Goal: Task Accomplishment & Management: Use online tool/utility

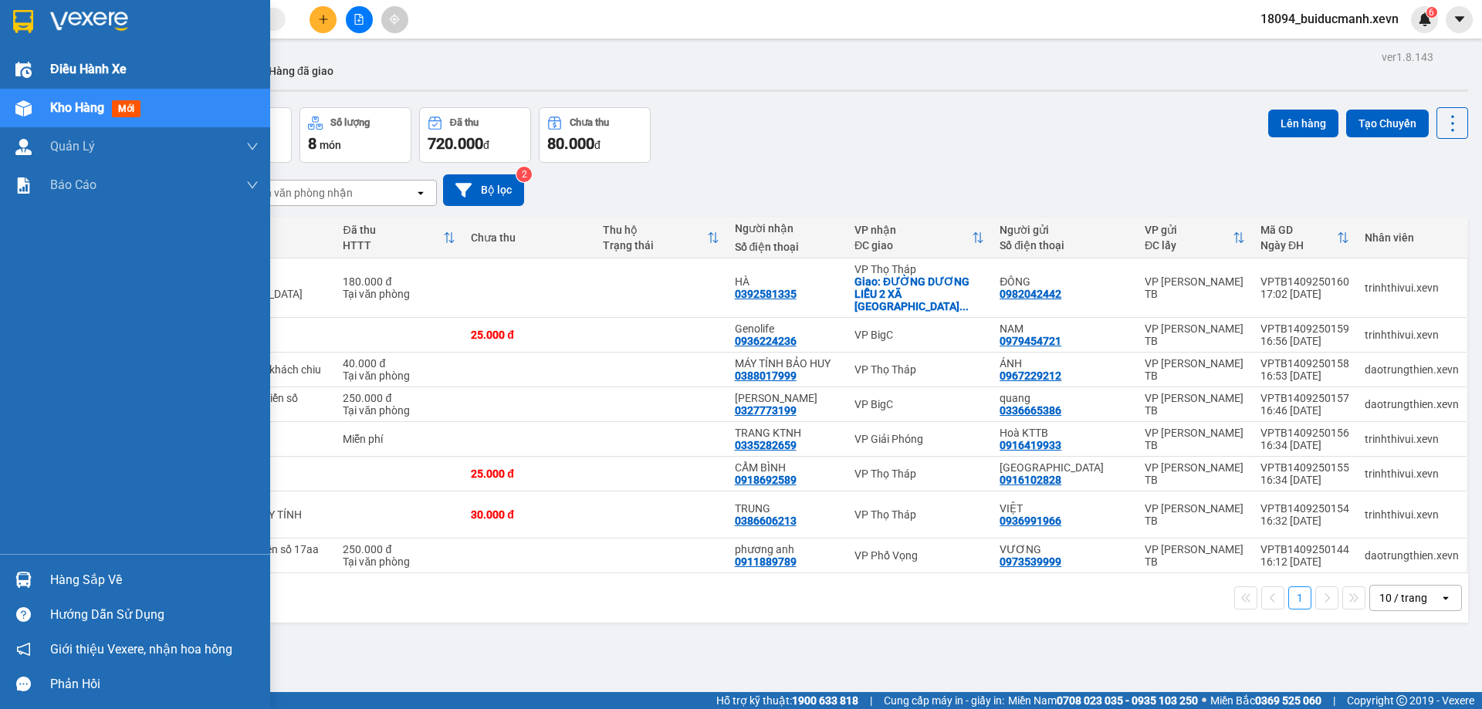
click at [22, 73] on img at bounding box center [23, 70] width 16 height 16
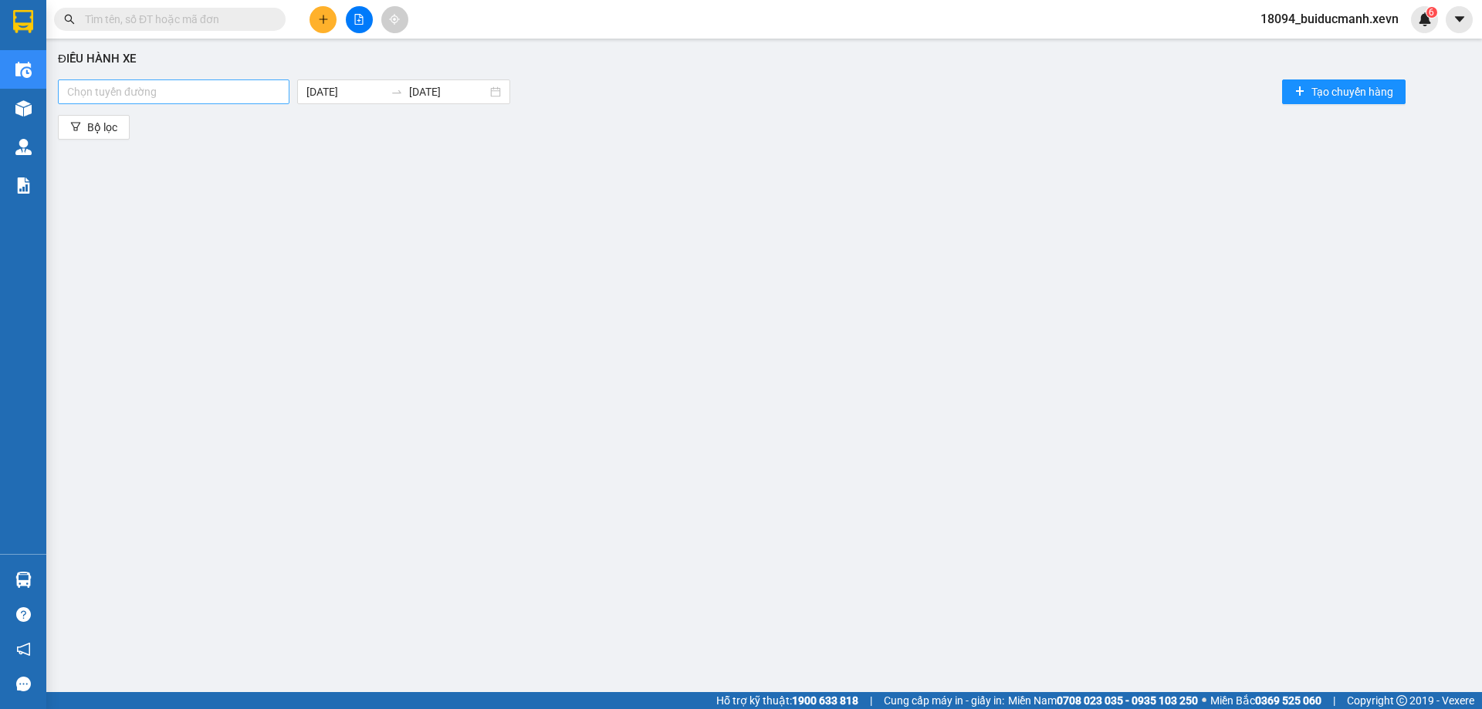
click at [235, 99] on div at bounding box center [174, 92] width 224 height 19
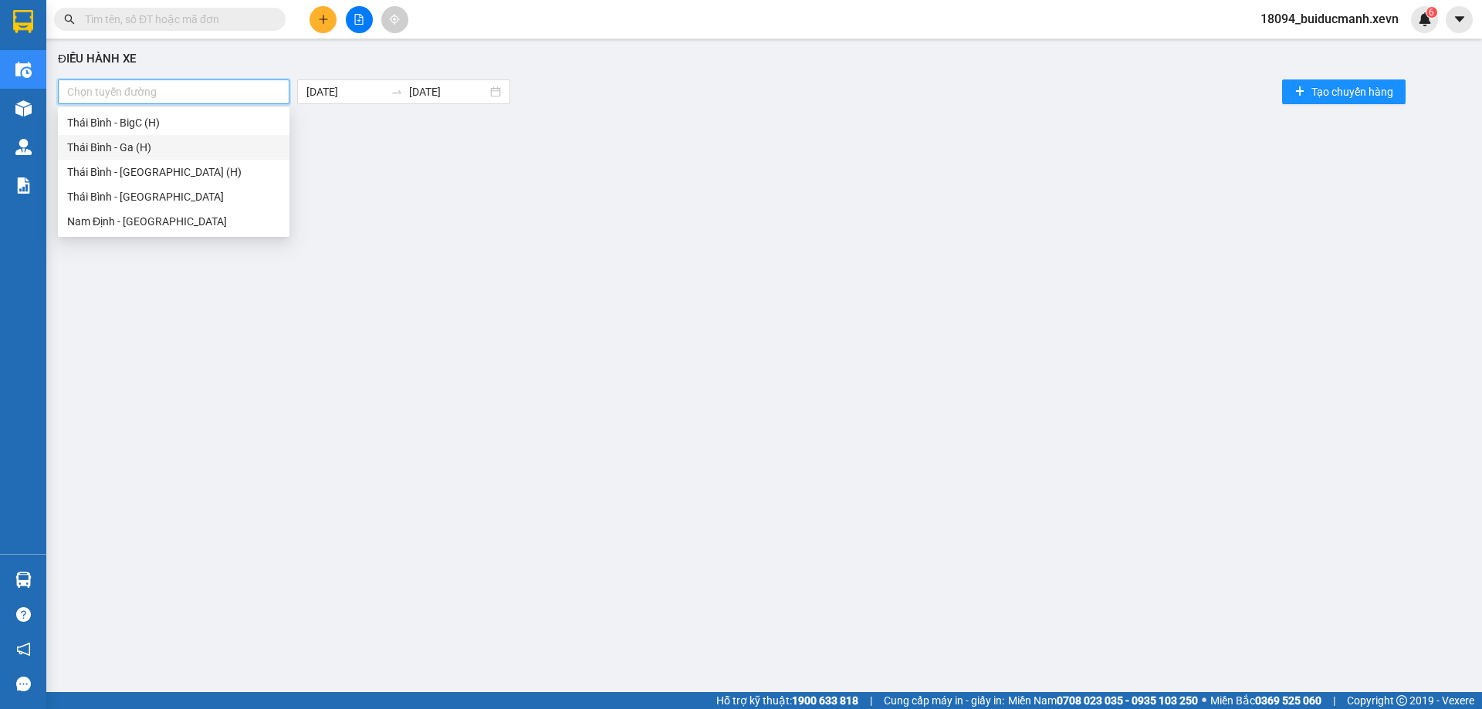
click at [229, 142] on div "Thái Bình - Ga (H)" at bounding box center [173, 147] width 213 height 17
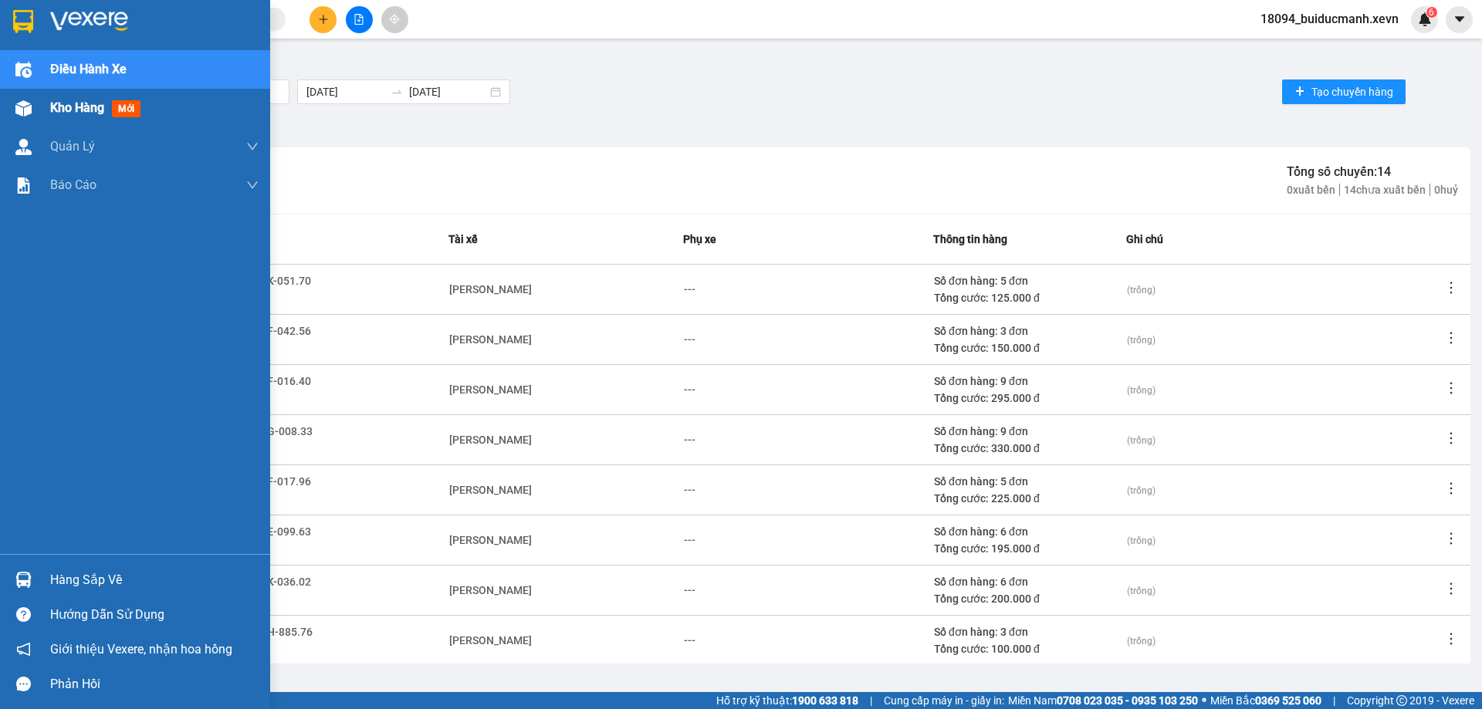
click at [16, 112] on img at bounding box center [23, 108] width 16 height 16
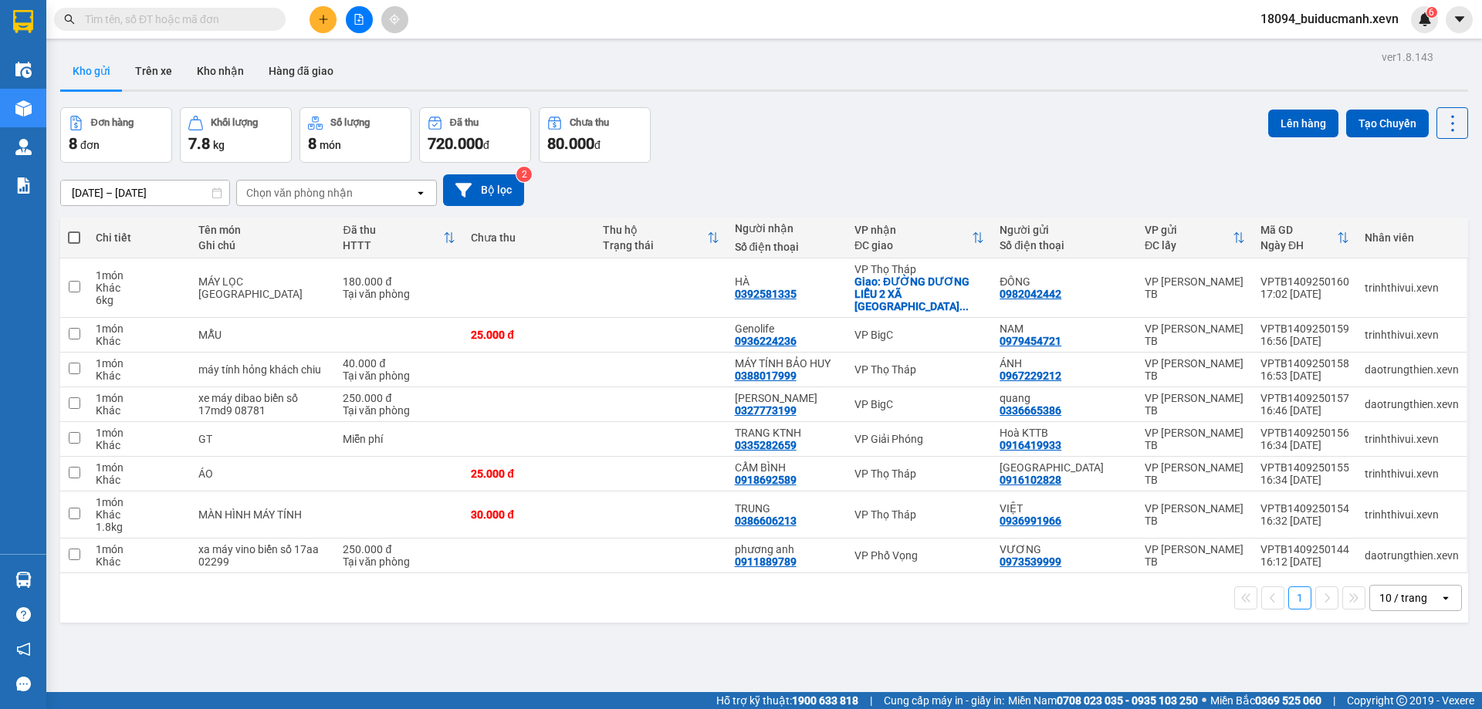
click at [304, 196] on div "Chọn văn phòng nhận" at bounding box center [299, 192] width 107 height 15
type input "giả"
click at [308, 222] on span "VP Giải Phóng" at bounding box center [285, 225] width 73 height 15
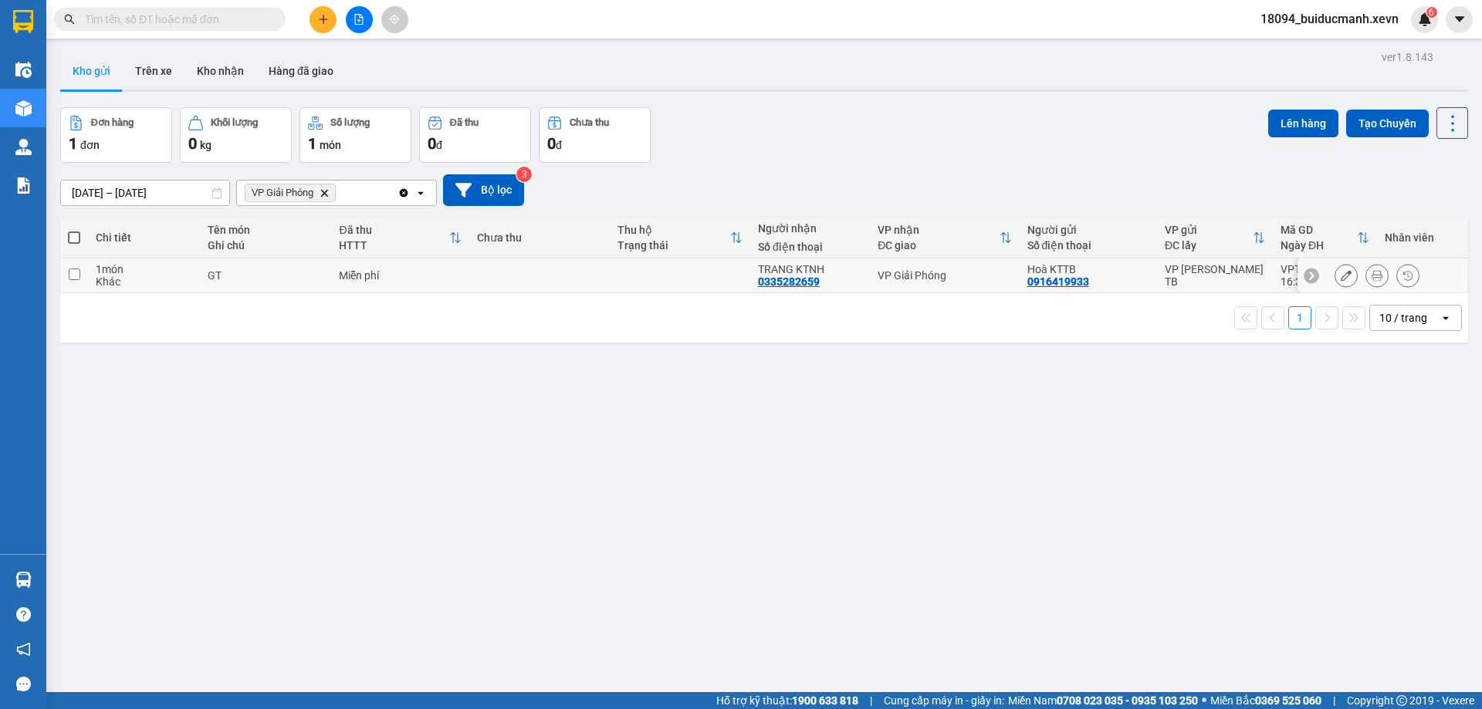
click at [638, 291] on td at bounding box center [680, 276] width 140 height 35
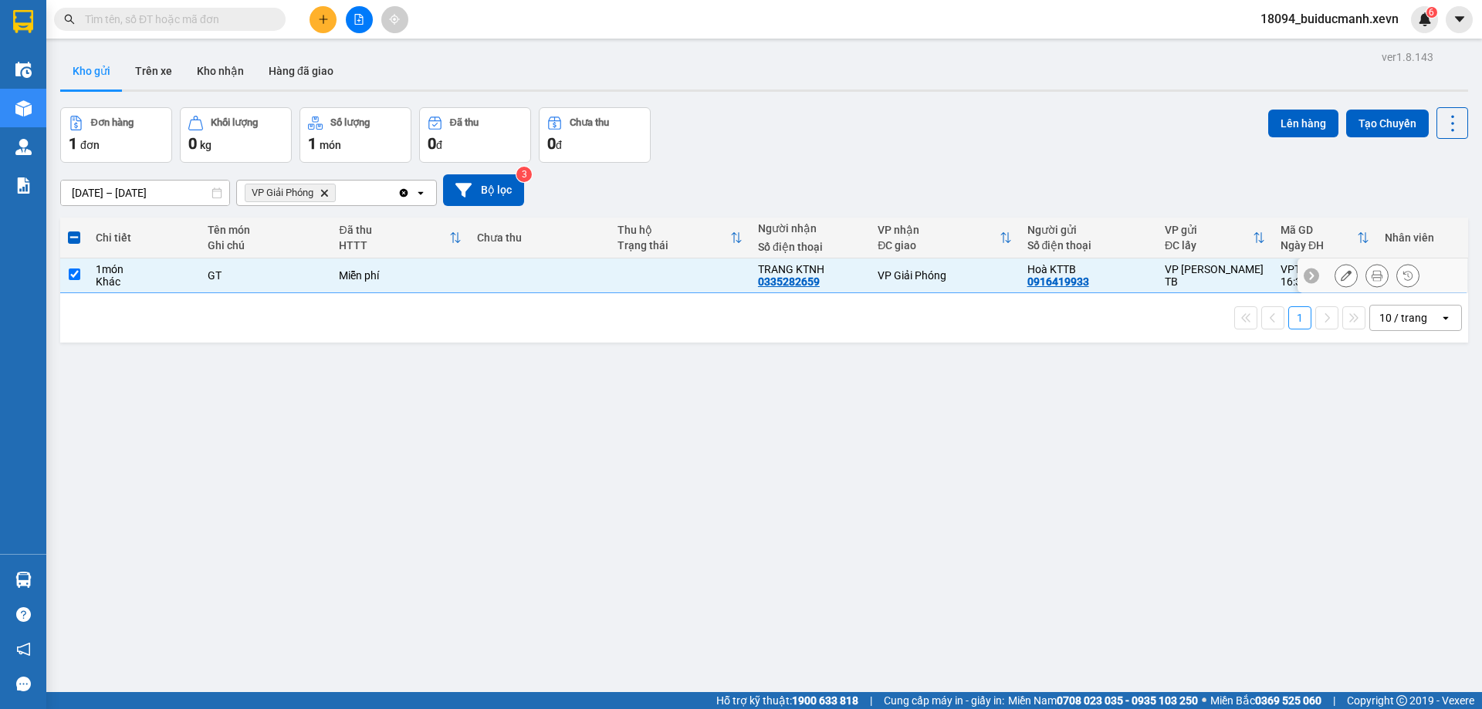
click at [638, 291] on td at bounding box center [680, 276] width 140 height 35
checkbox input "false"
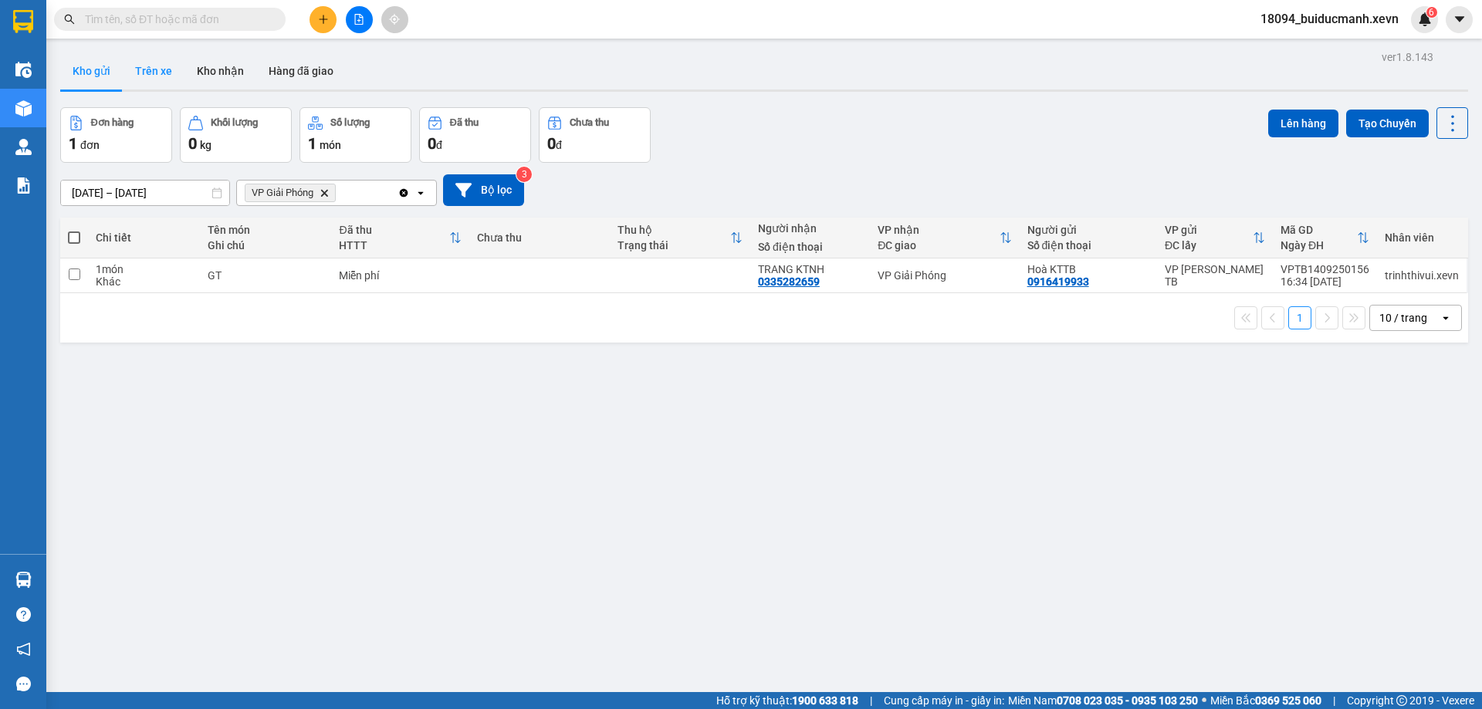
click at [159, 74] on button "Trên xe" at bounding box center [154, 70] width 62 height 37
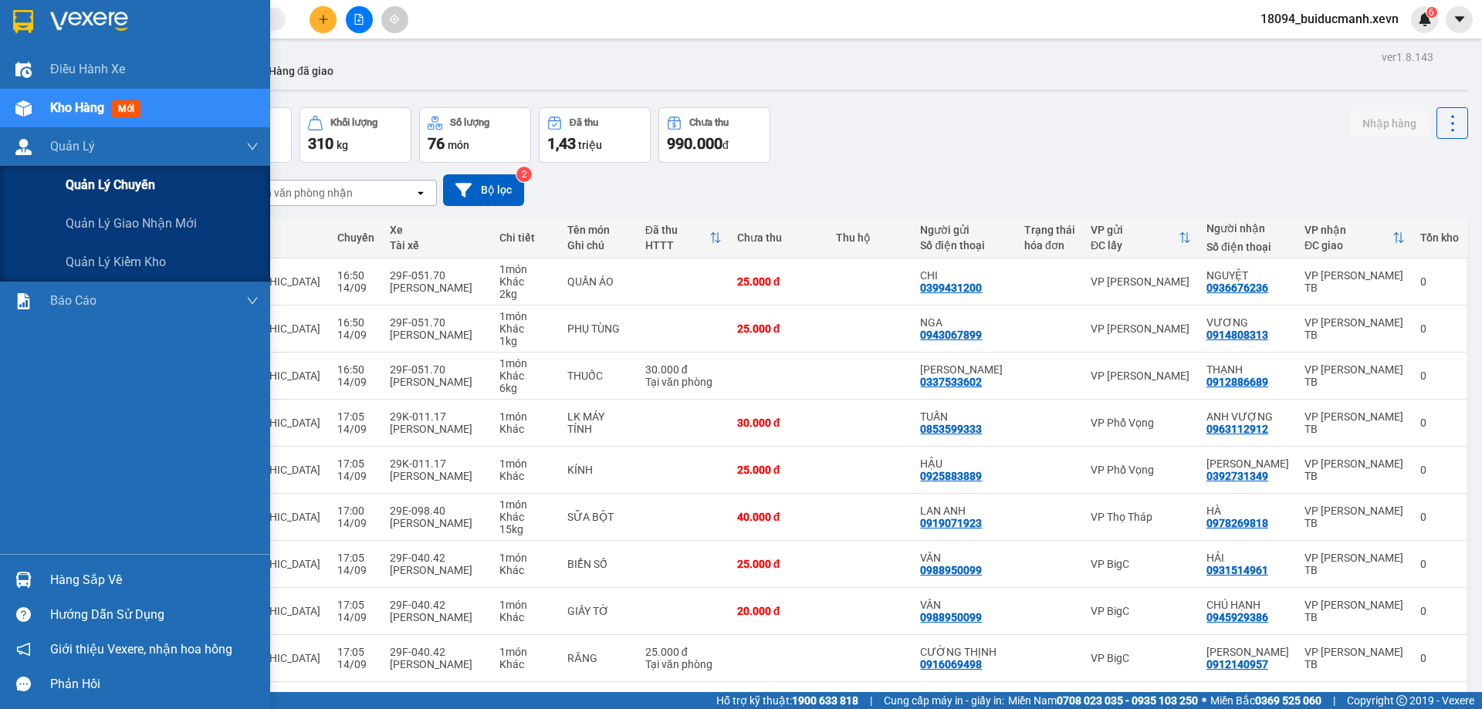
click at [91, 181] on span "Quản lý chuyến" at bounding box center [111, 184] width 90 height 19
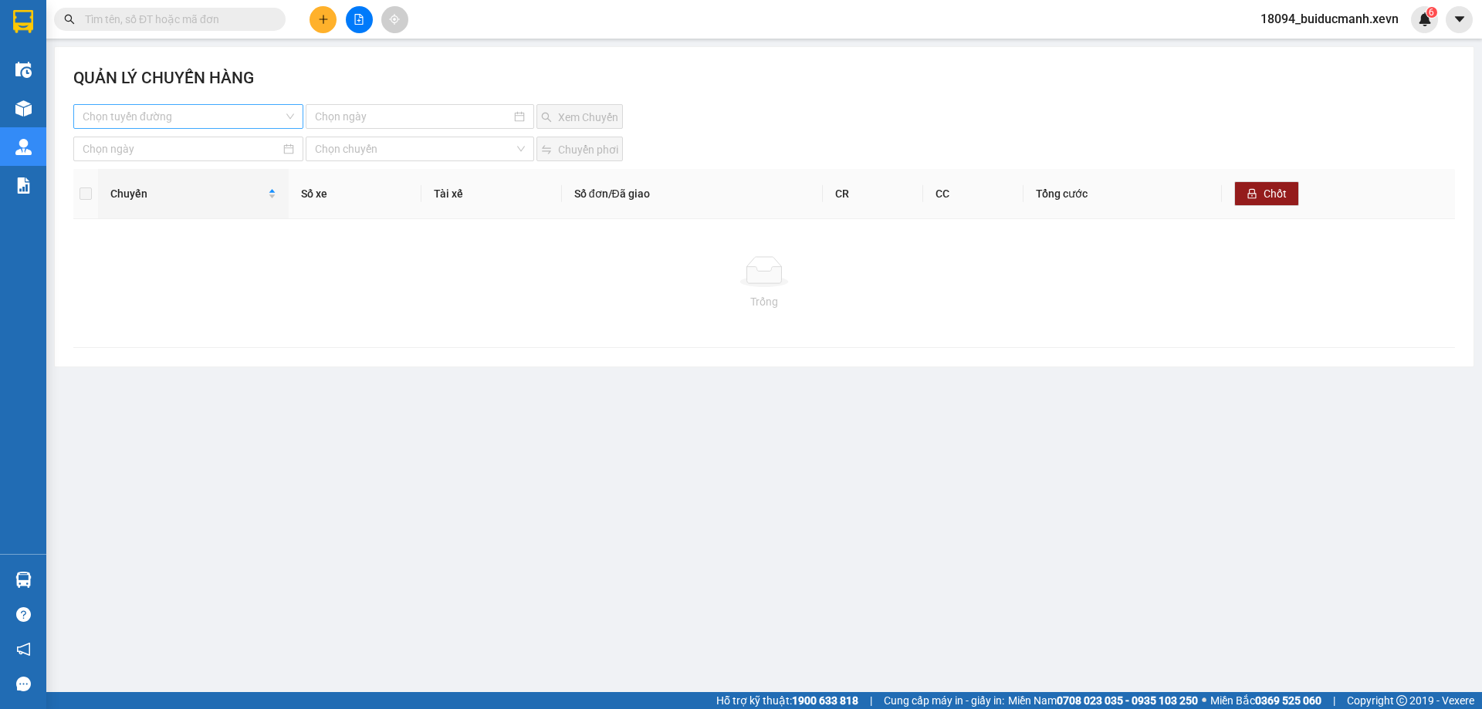
click at [289, 113] on div "Chọn tuyến đường" at bounding box center [188, 116] width 230 height 25
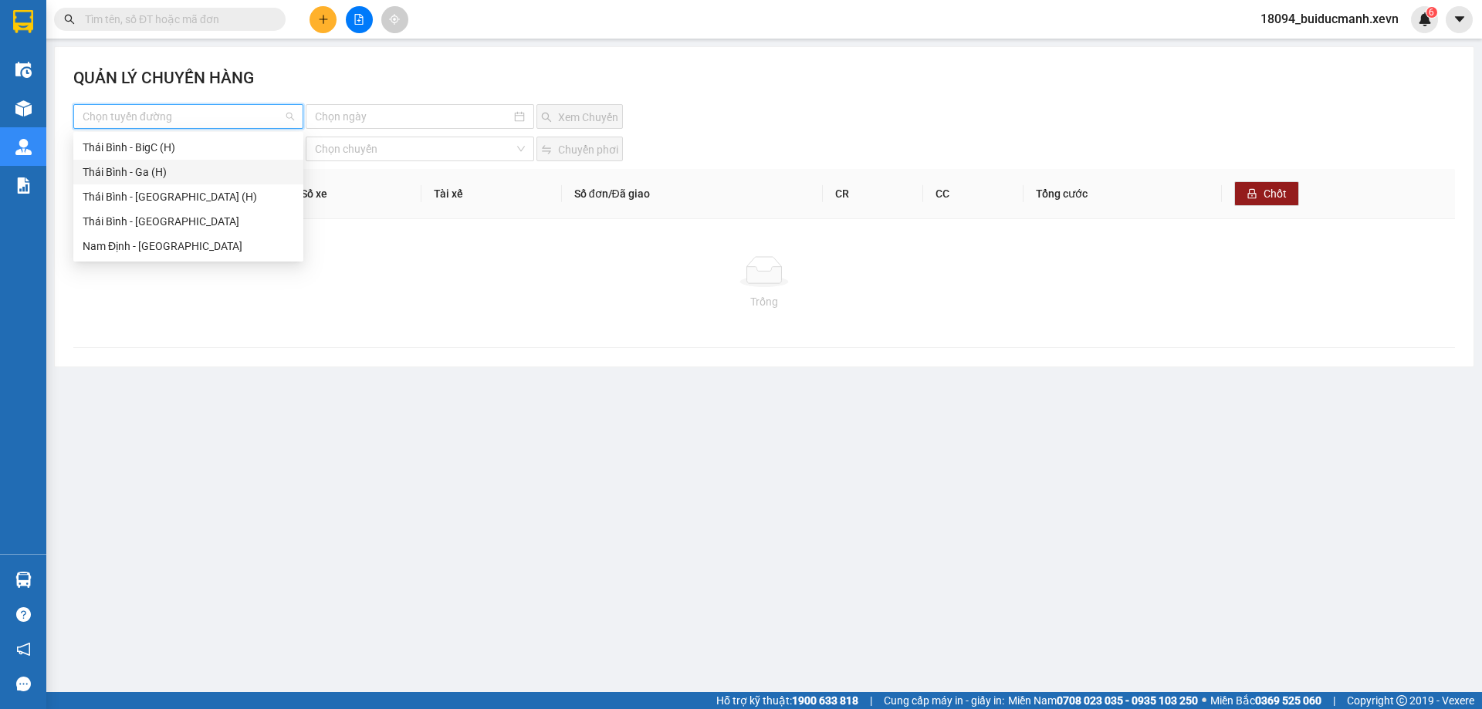
click at [192, 183] on div "Thái Bình - Ga (H)" at bounding box center [188, 172] width 230 height 25
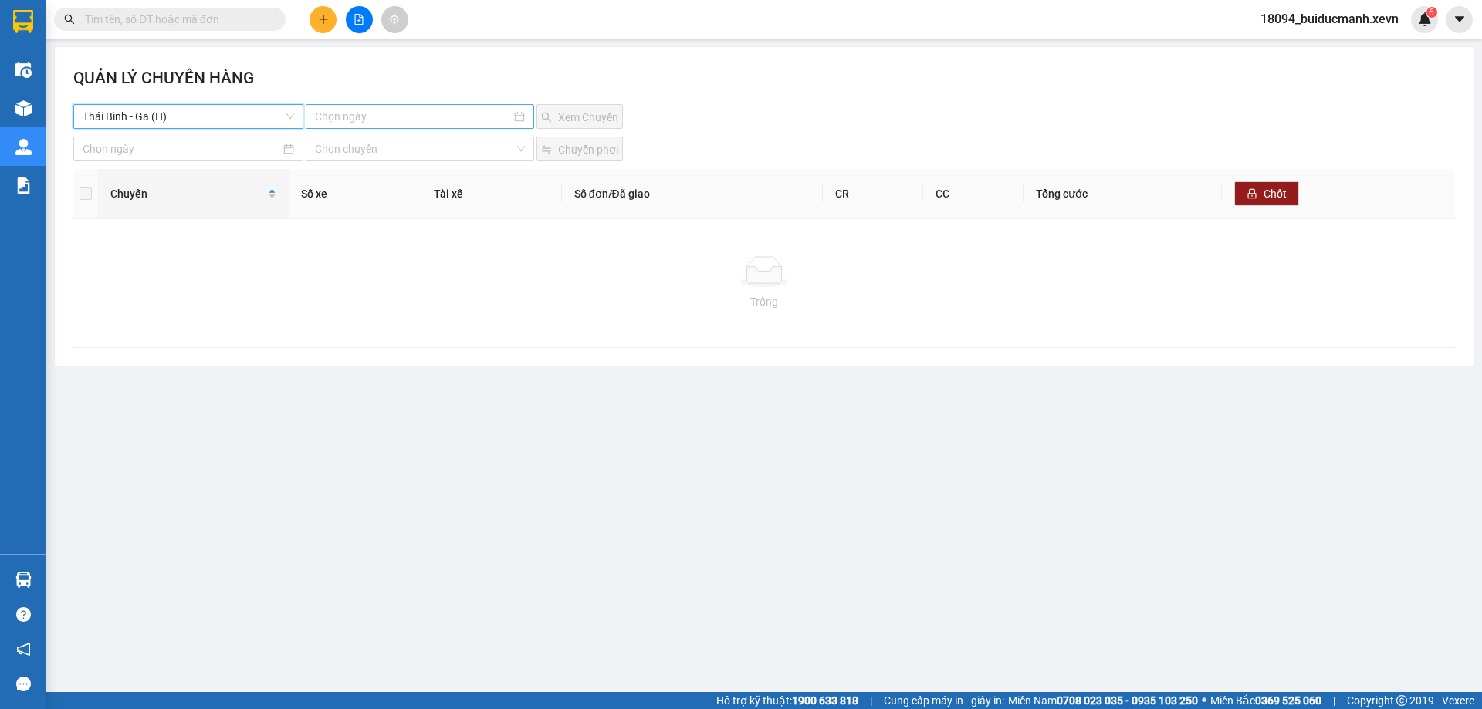
click at [440, 106] on div at bounding box center [420, 116] width 228 height 25
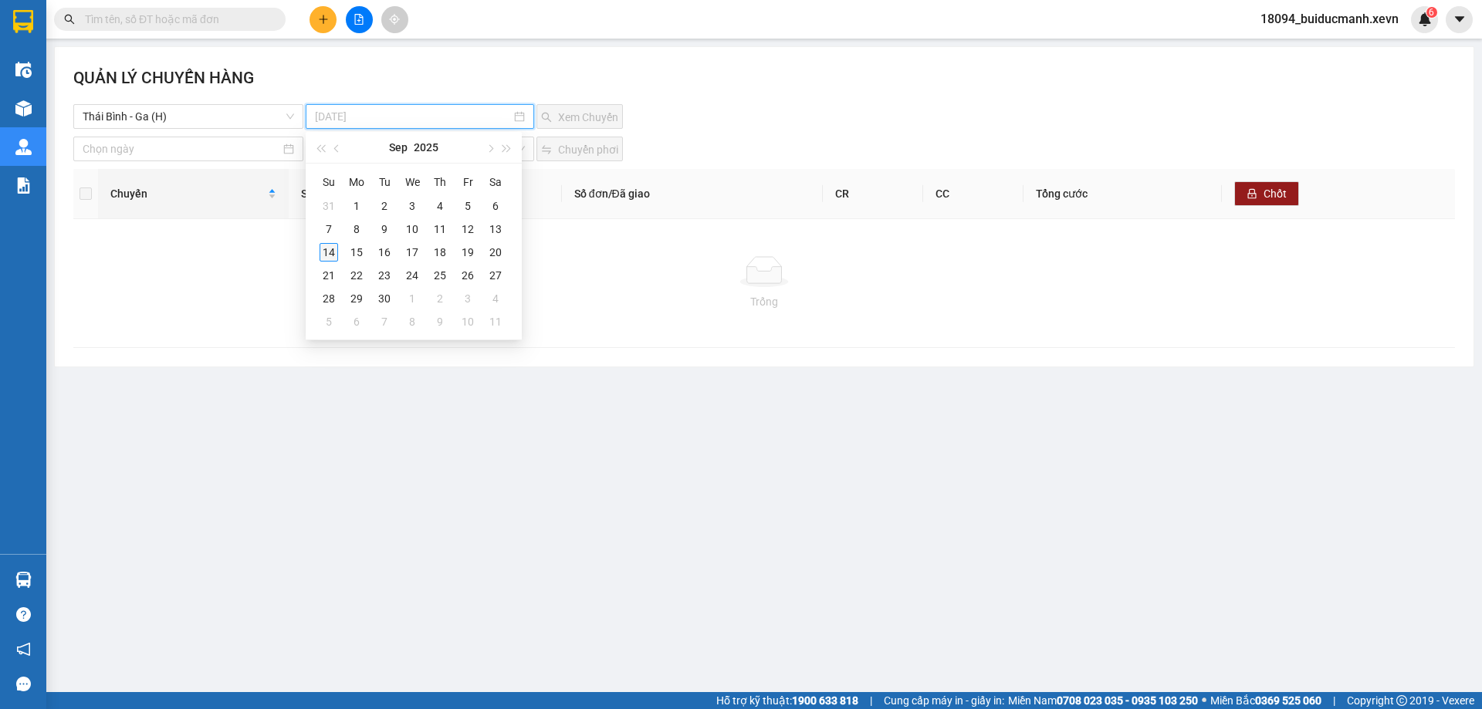
type input "[DATE]"
click at [325, 249] on div "14" at bounding box center [329, 252] width 19 height 19
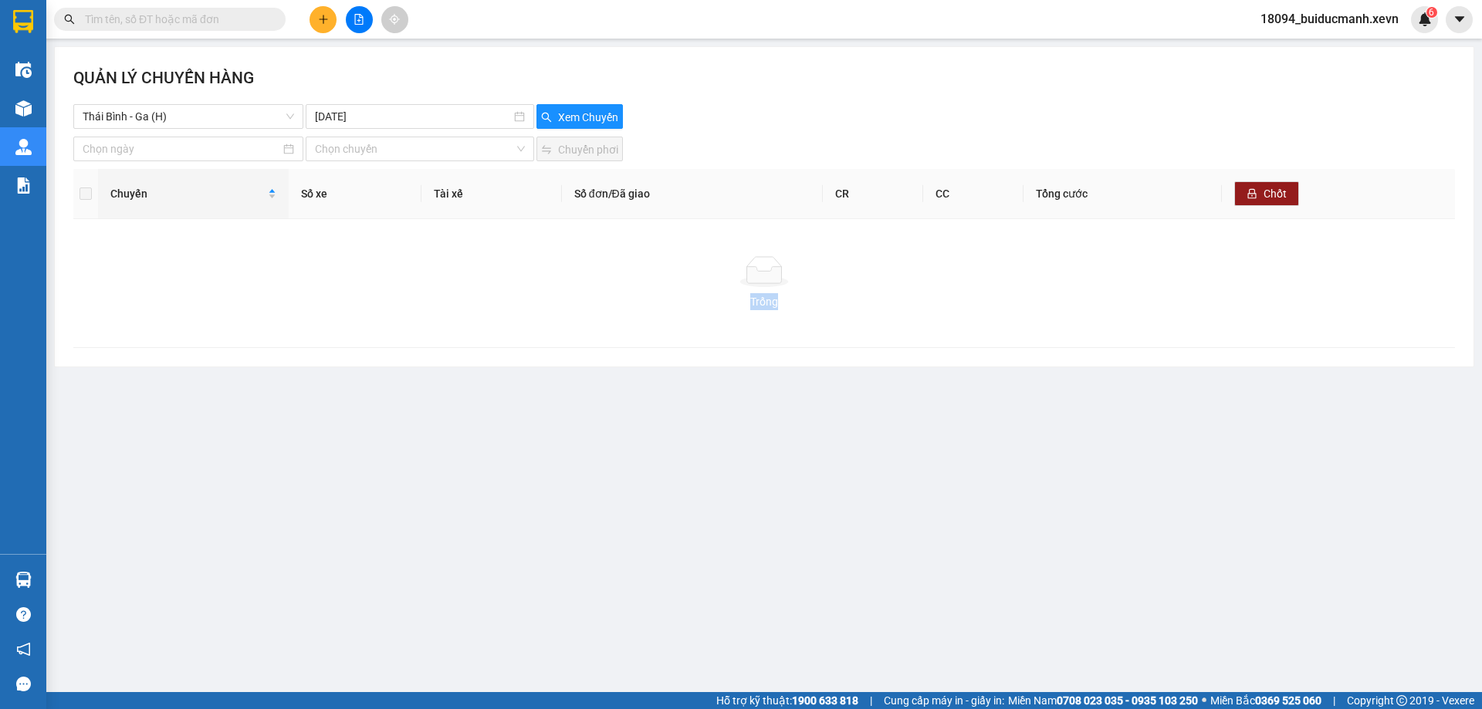
click at [325, 249] on div "Trống" at bounding box center [764, 283] width 1382 height 128
click at [576, 115] on span "Xem Chuyến" at bounding box center [588, 117] width 60 height 17
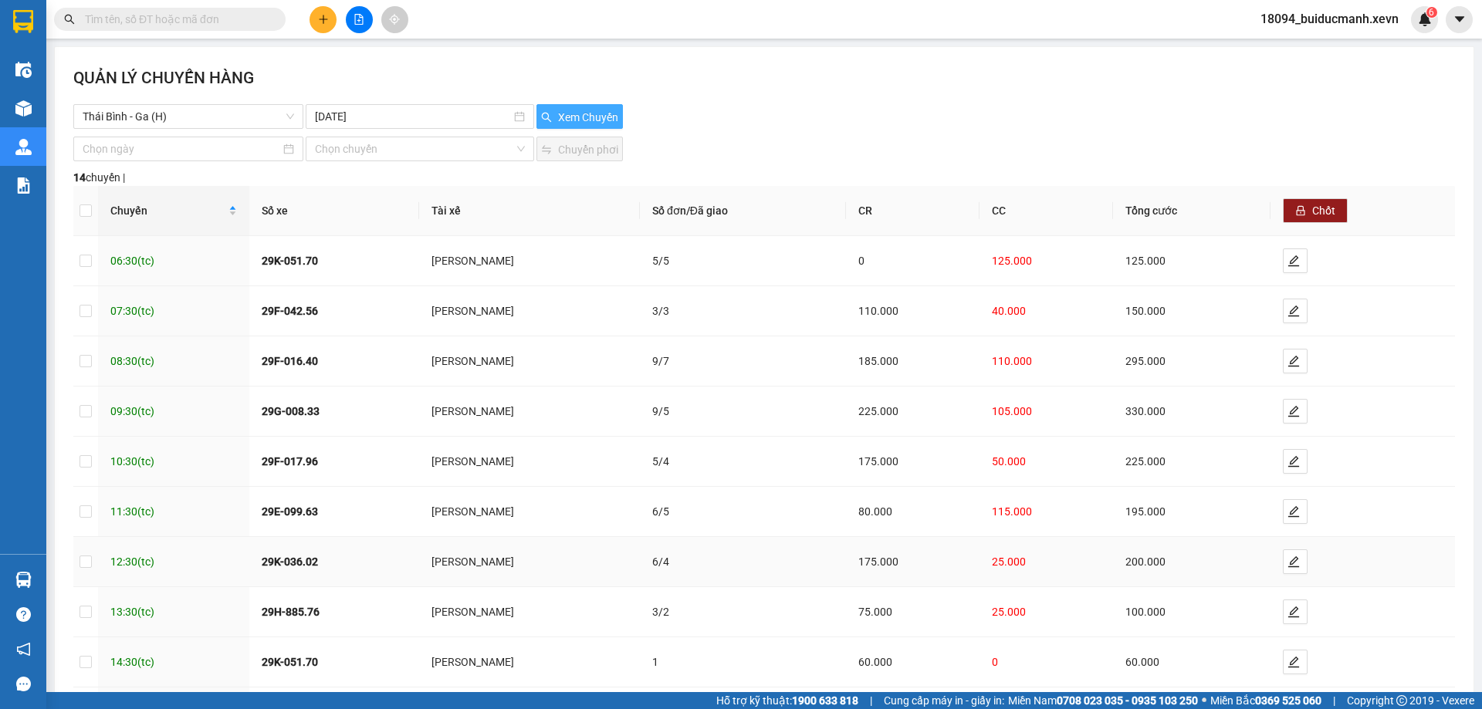
scroll to position [128, 0]
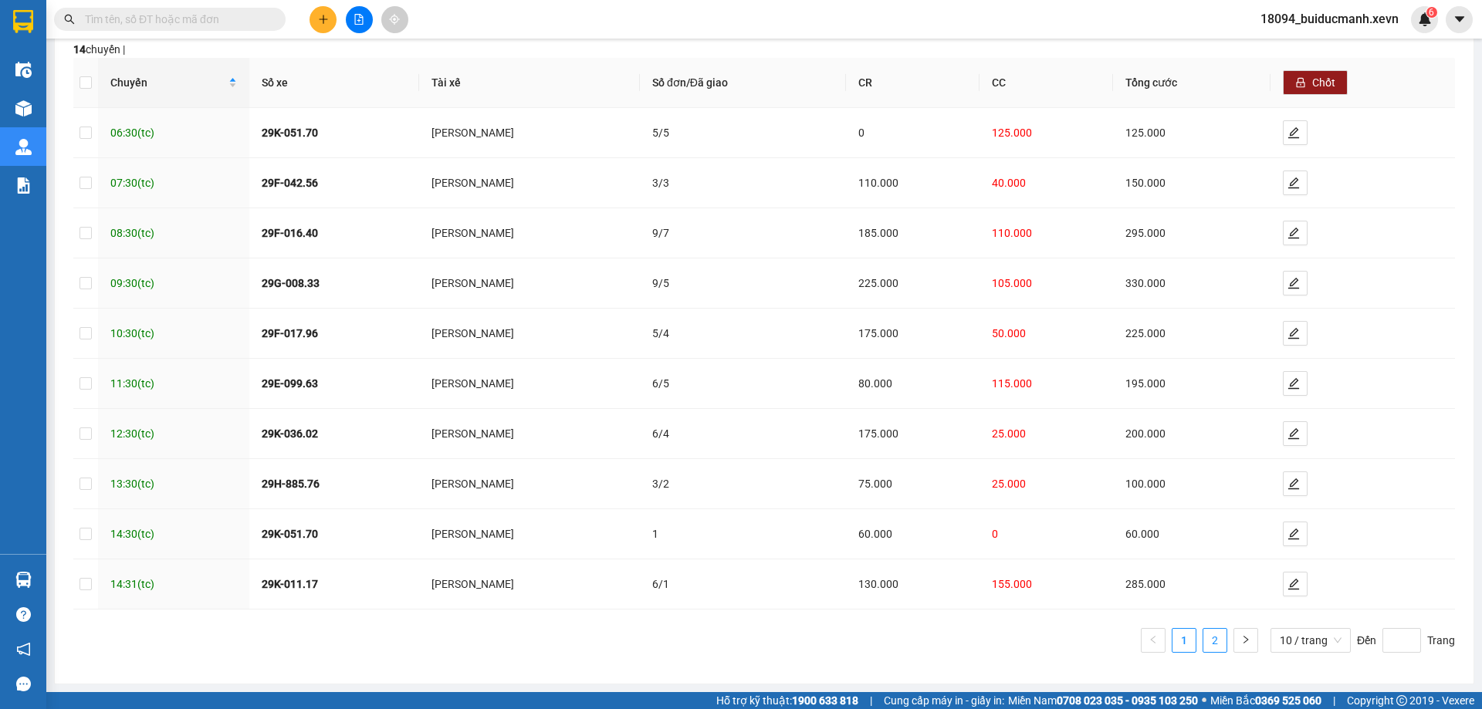
click at [1213, 644] on link "2" at bounding box center [1214, 640] width 23 height 23
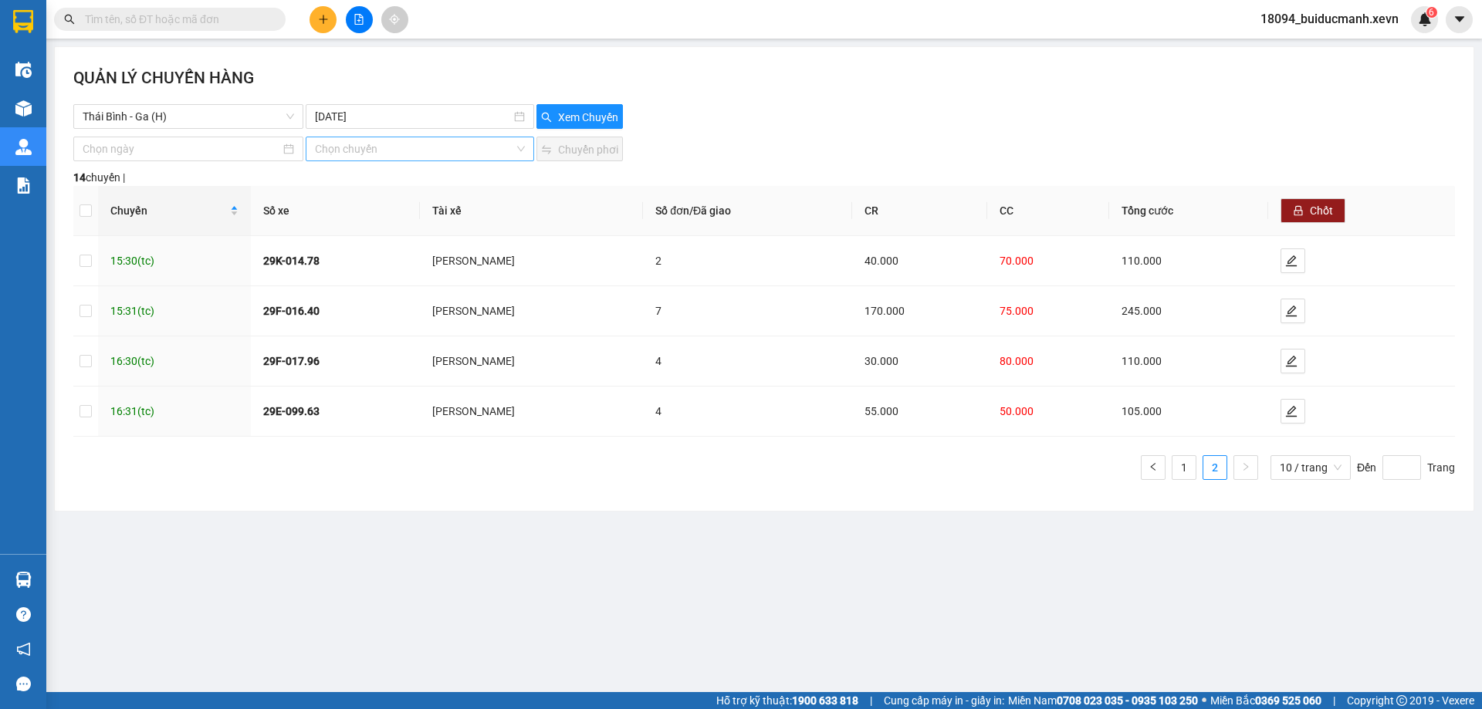
click at [474, 151] on input "search" at bounding box center [414, 148] width 198 height 23
click at [218, 161] on div at bounding box center [188, 149] width 230 height 25
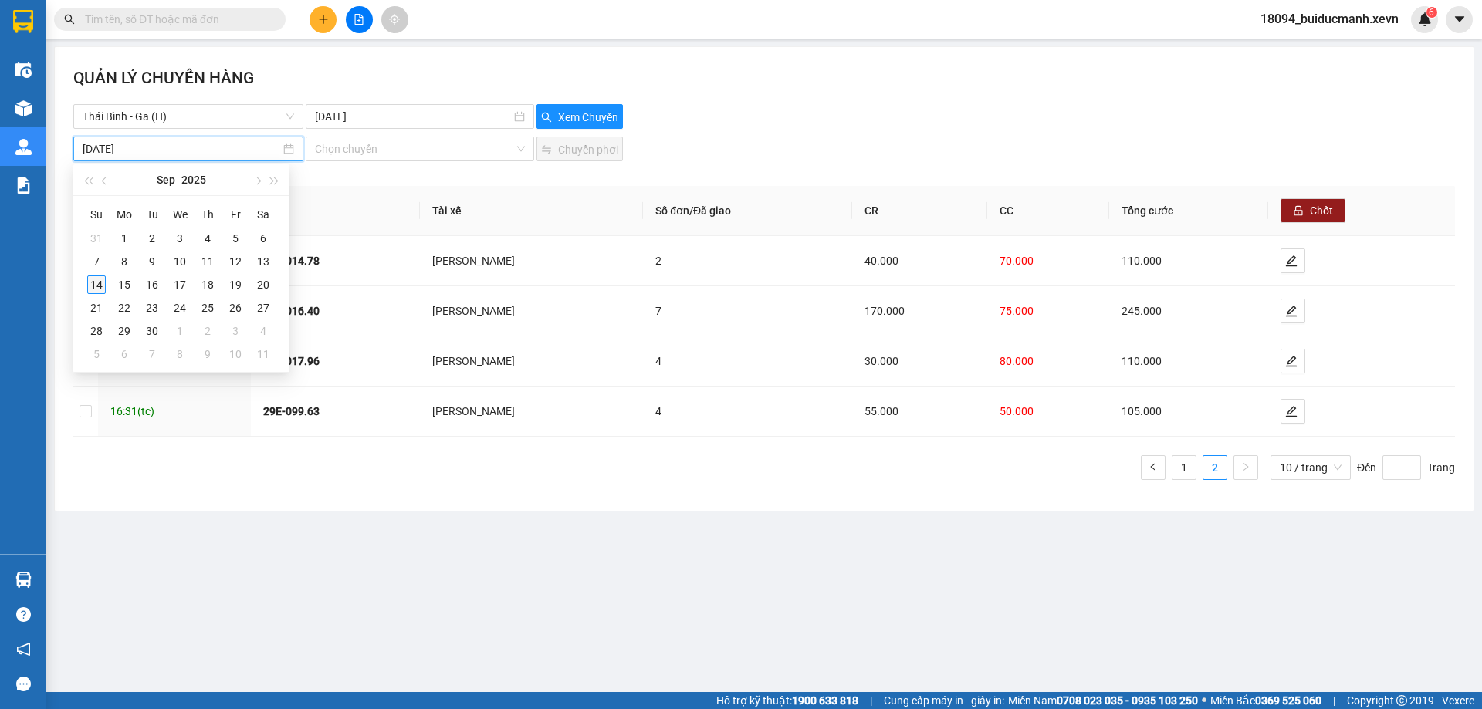
type input "[DATE]"
click at [91, 288] on div "14" at bounding box center [96, 285] width 19 height 19
click at [91, 288] on td at bounding box center [85, 311] width 25 height 50
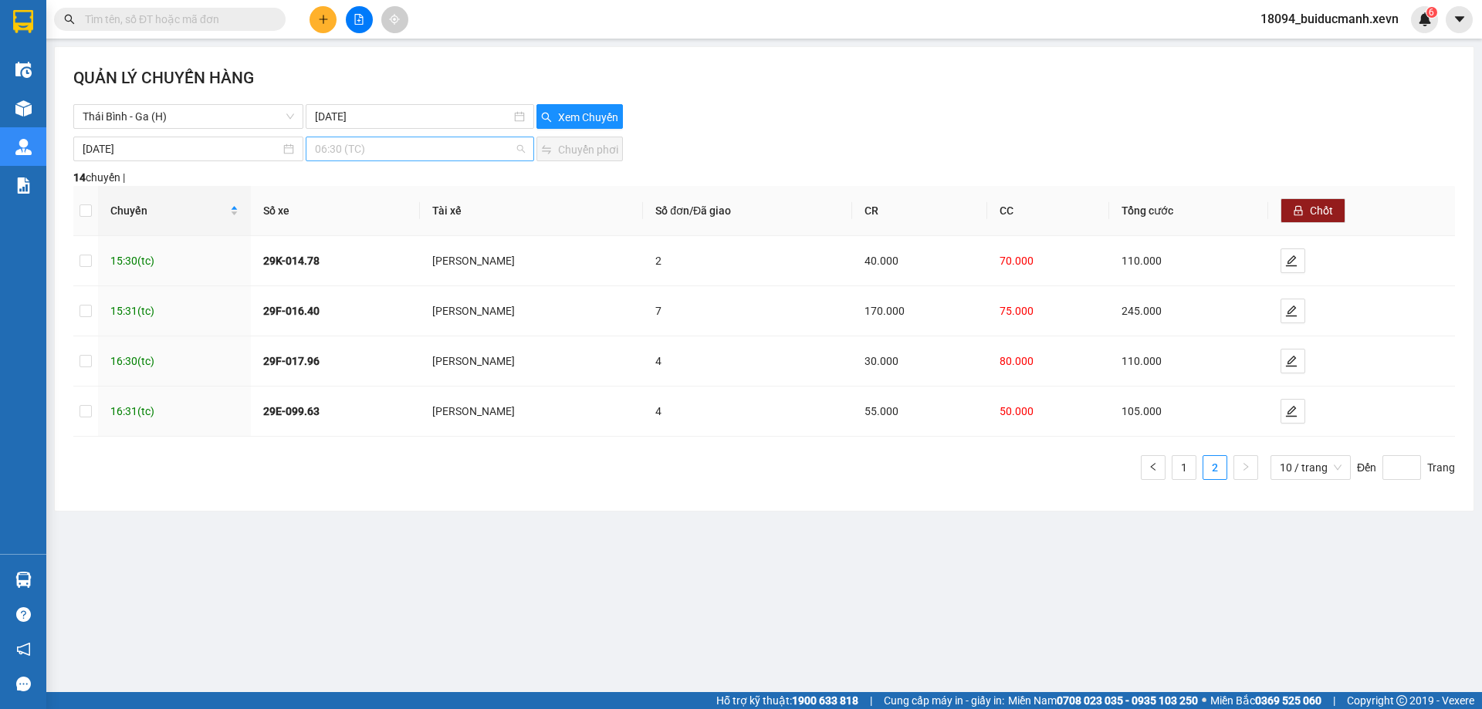
click at [377, 144] on span "06:30 (TC)" at bounding box center [419, 148] width 209 height 23
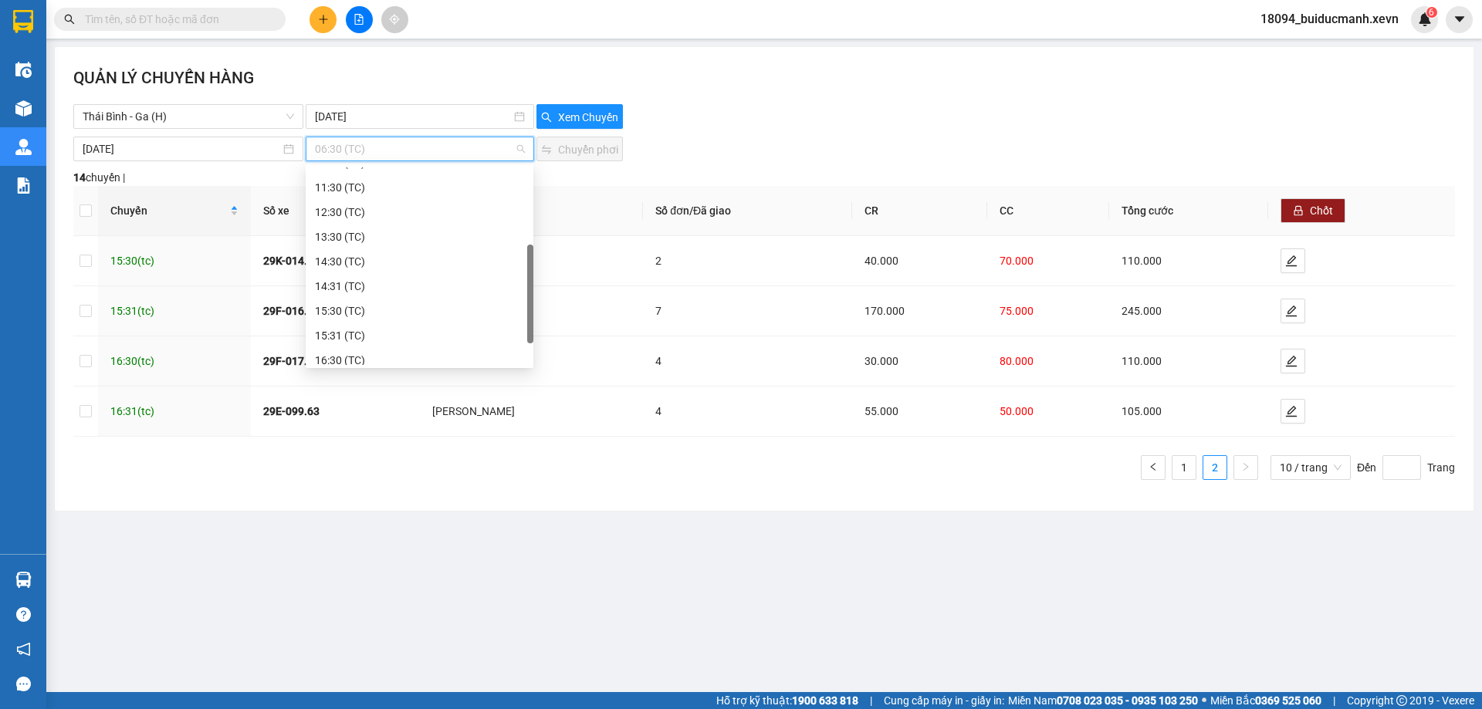
scroll to position [148, 0]
drag, startPoint x: 532, startPoint y: 217, endPoint x: 527, endPoint y: 338, distance: 121.3
click at [527, 338] on div at bounding box center [530, 315] width 6 height 99
click at [787, 97] on div "QUẢN LÝ CHUYẾN HÀNG" at bounding box center [764, 85] width 1382 height 39
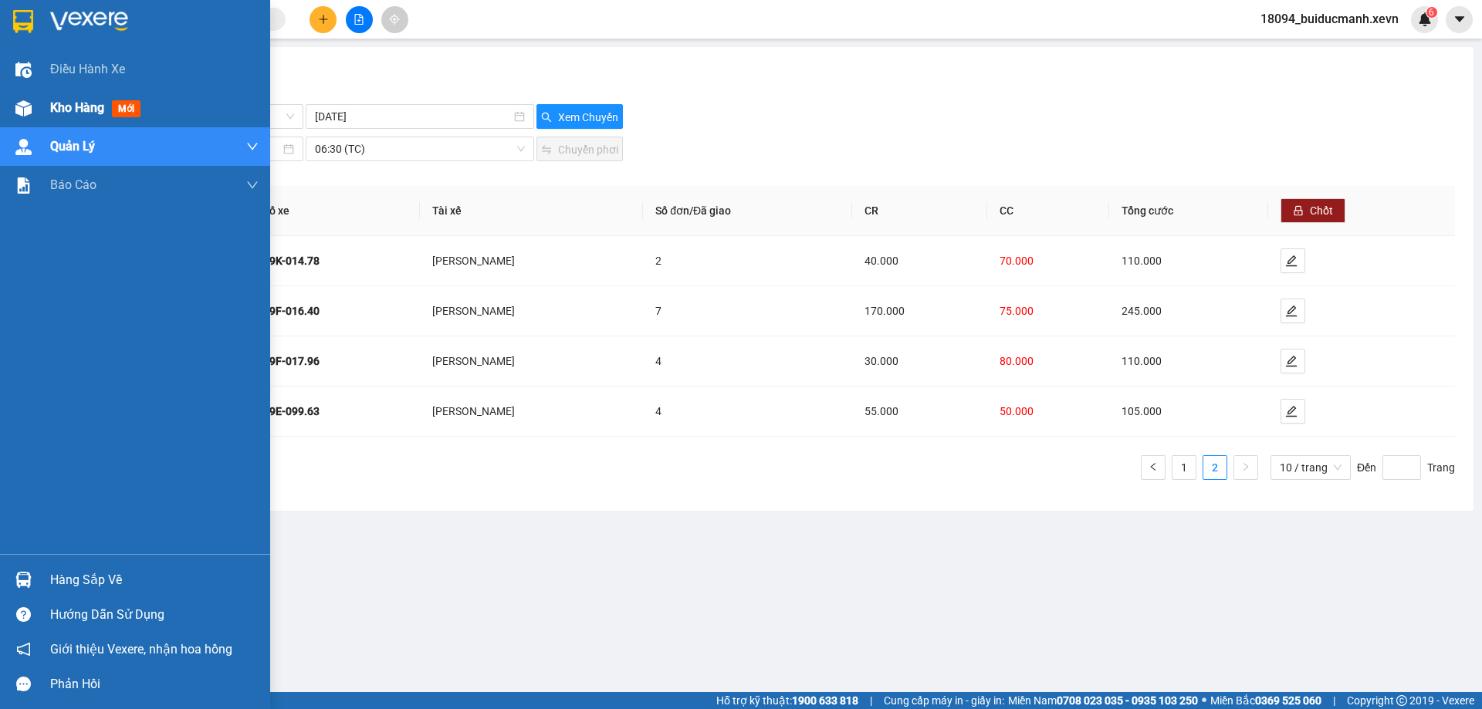
click at [109, 113] on div "Kho hàng mới" at bounding box center [98, 107] width 96 height 19
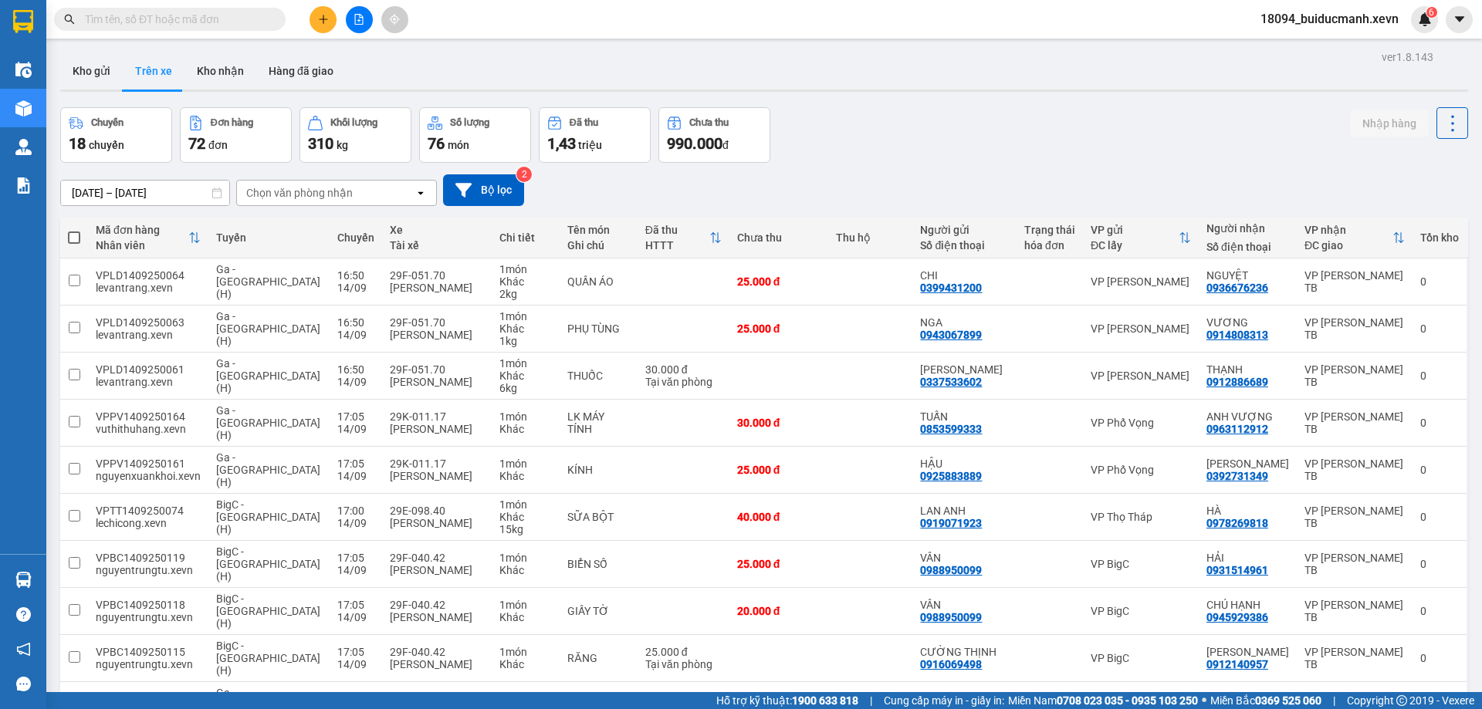
click at [388, 197] on div "Chọn văn phòng nhận" at bounding box center [326, 193] width 178 height 25
type input "gi"
click at [368, 222] on div "VP Giải Phóng" at bounding box center [336, 226] width 201 height 28
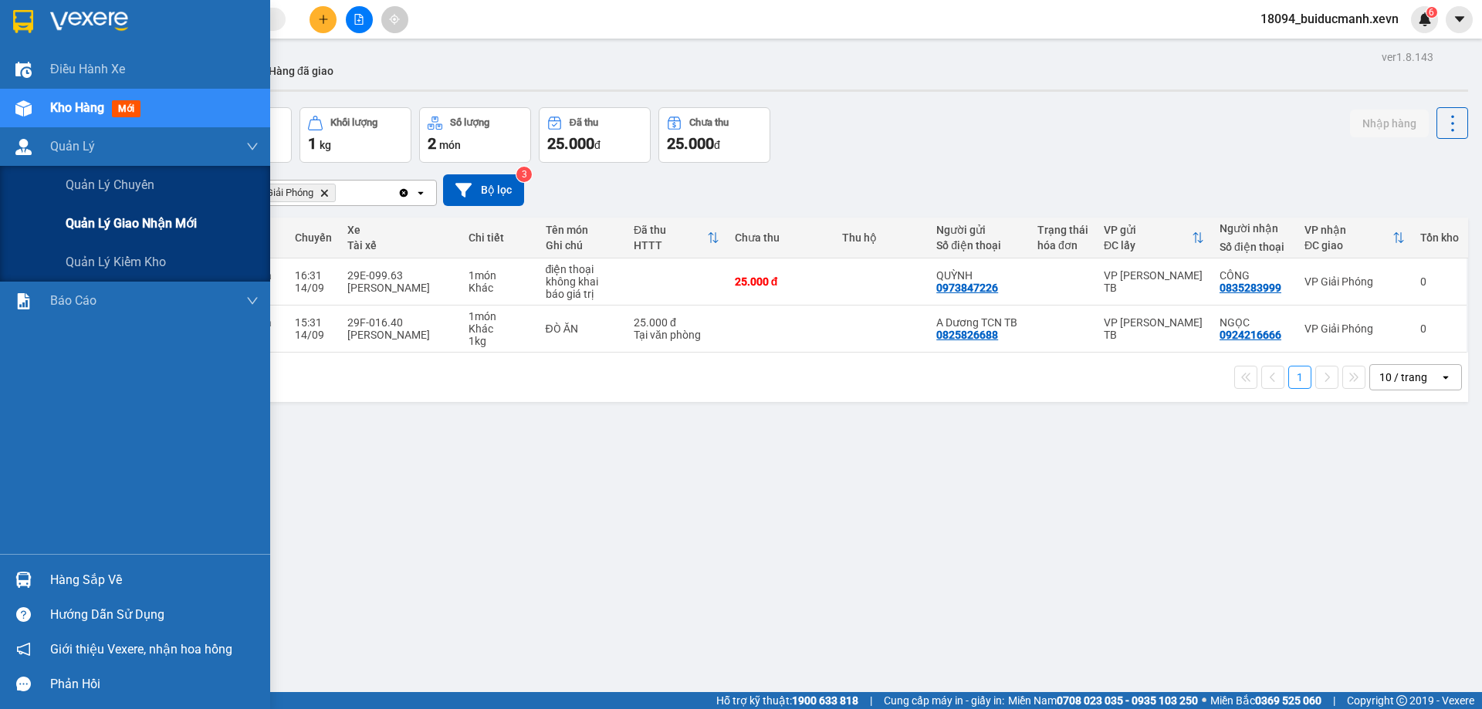
click at [129, 225] on span "Quản lý giao nhận mới" at bounding box center [131, 223] width 131 height 19
